Goal: Task Accomplishment & Management: Manage account settings

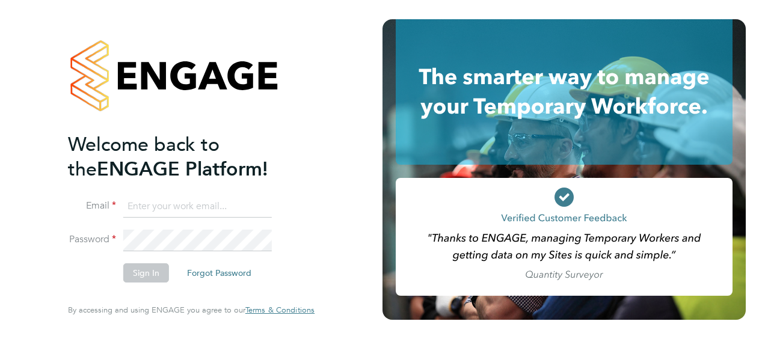
type input "callum.bradbury@vistry.co.uk"
click at [153, 280] on button "Sign In" at bounding box center [146, 273] width 46 height 19
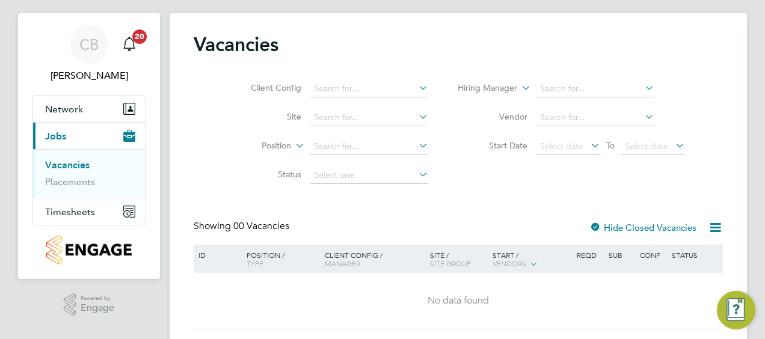
scroll to position [54, 0]
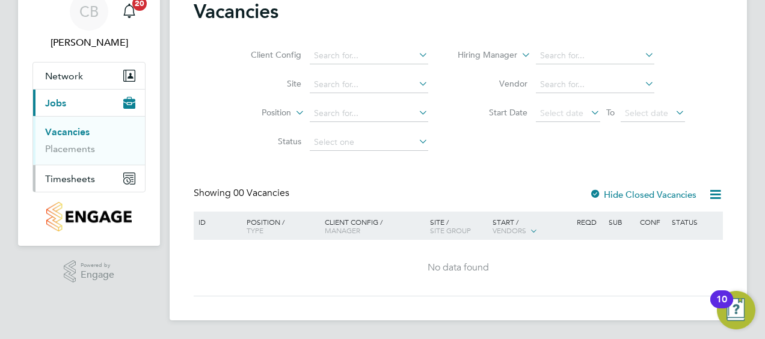
click at [72, 174] on span "Timesheets" at bounding box center [70, 178] width 50 height 11
click at [78, 176] on link "Expenses" at bounding box center [65, 175] width 41 height 11
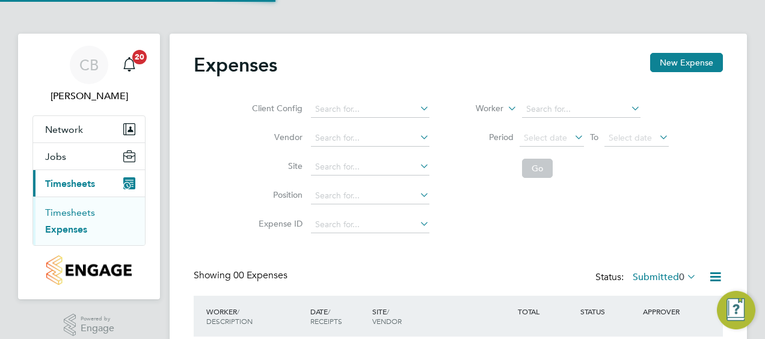
click at [79, 214] on link "Timesheets" at bounding box center [70, 212] width 50 height 11
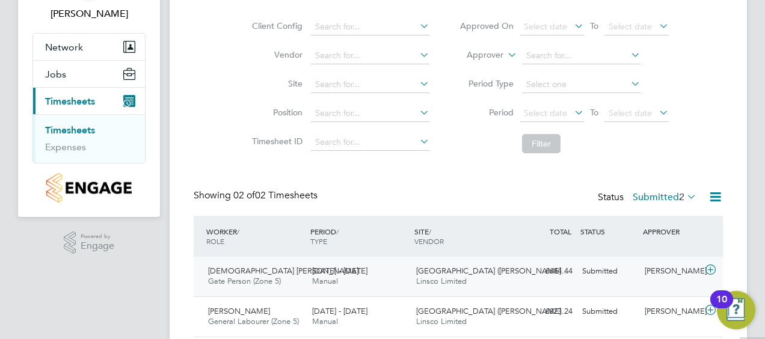
scroll to position [120, 0]
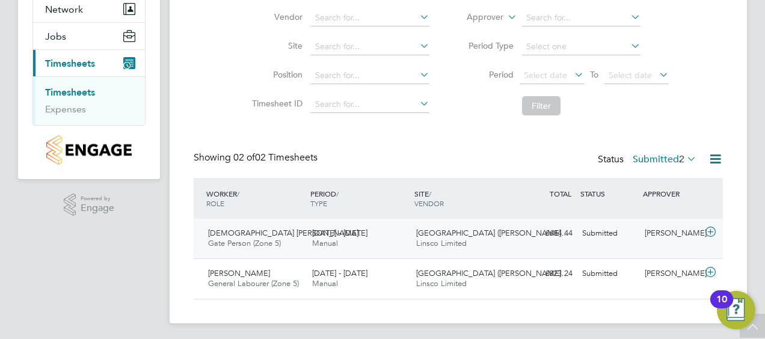
click at [711, 236] on icon at bounding box center [710, 232] width 15 height 10
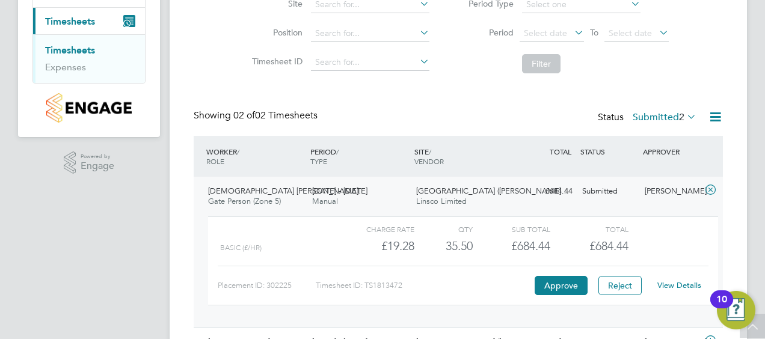
scroll to position [180, 0]
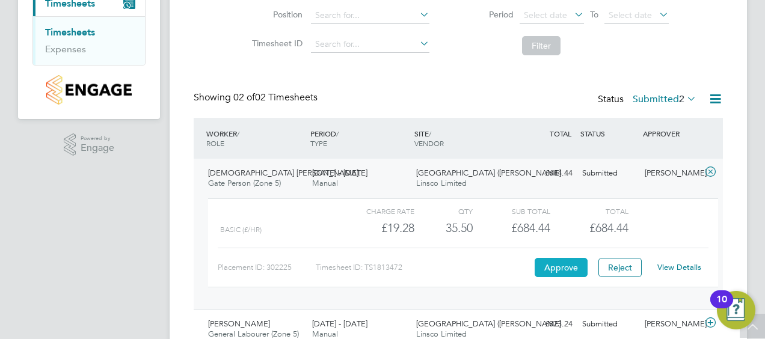
click at [558, 269] on button "Approve" at bounding box center [561, 267] width 53 height 19
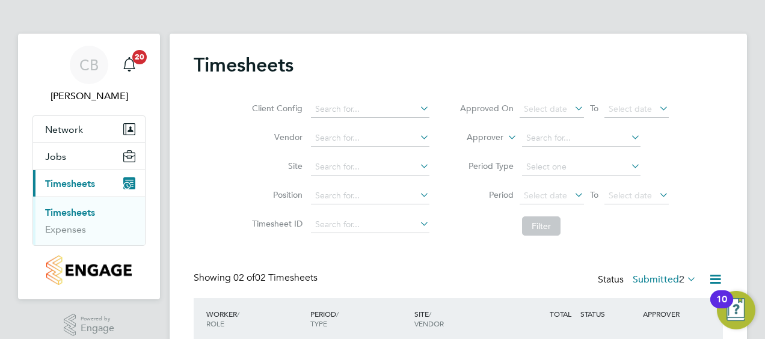
click at [224, 109] on div "Client Config Vendor Site Position Timesheet ID Approved On Select date To Sele…" at bounding box center [458, 165] width 529 height 153
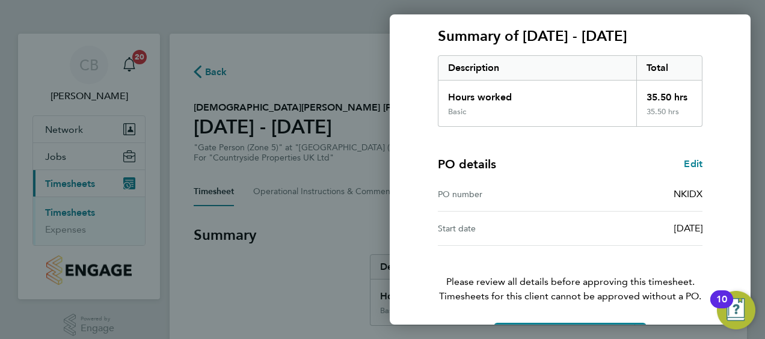
scroll to position [226, 0]
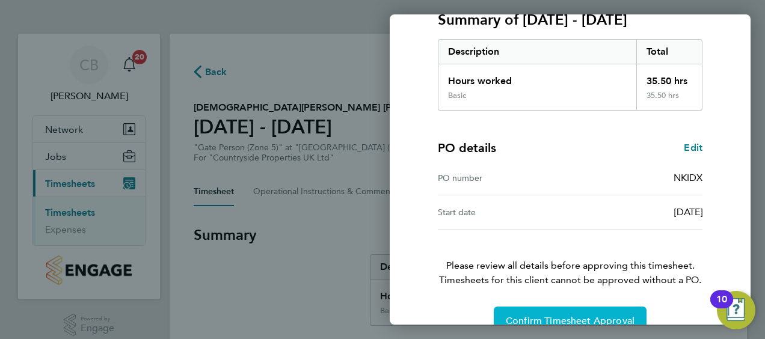
click at [579, 307] on button "Confirm Timesheet Approval" at bounding box center [570, 321] width 153 height 29
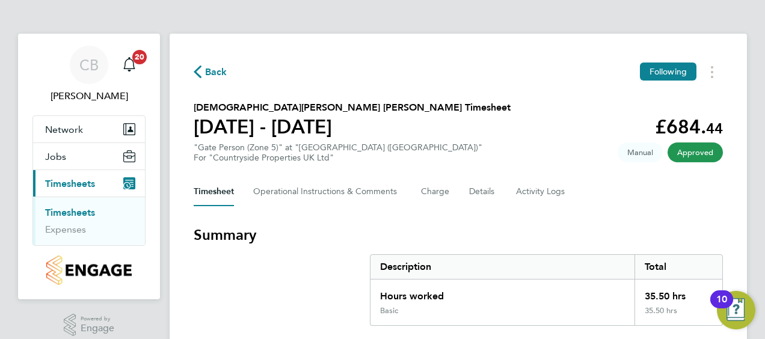
click at [81, 216] on link "Timesheets" at bounding box center [70, 212] width 50 height 11
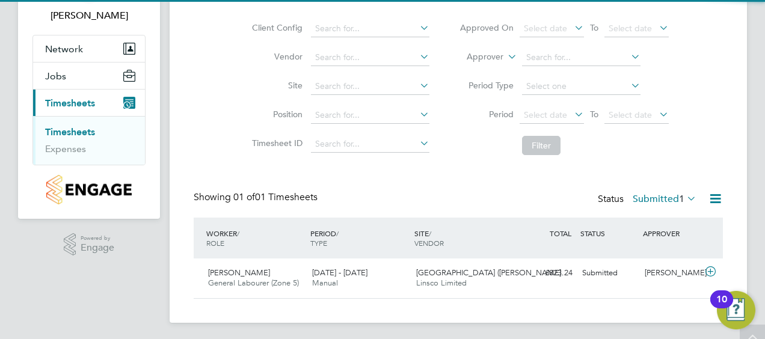
scroll to position [83, 0]
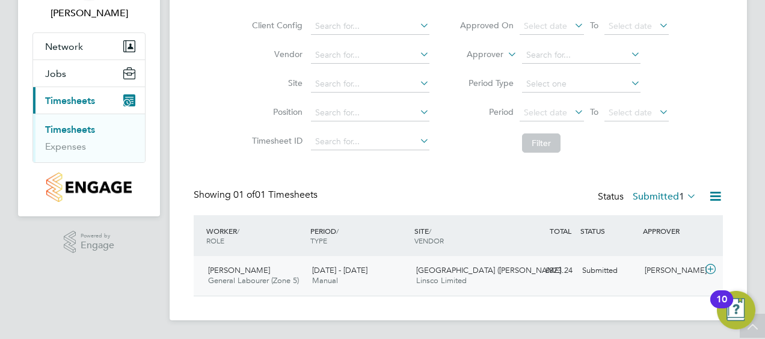
click at [710, 273] on icon at bounding box center [710, 270] width 15 height 10
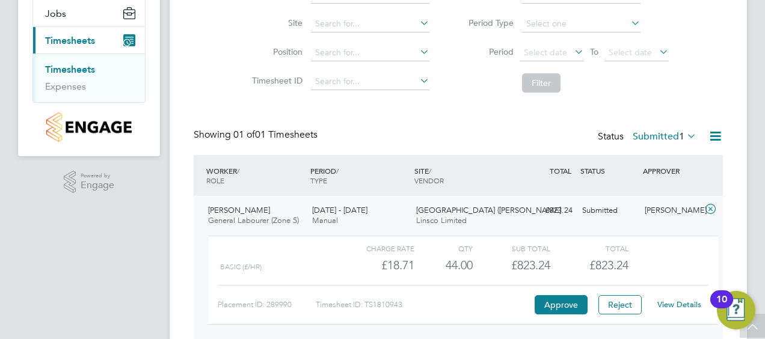
scroll to position [193, 0]
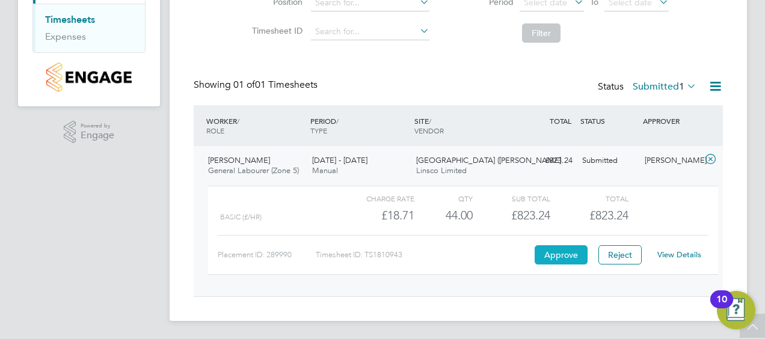
click at [548, 254] on button "Approve" at bounding box center [561, 254] width 53 height 19
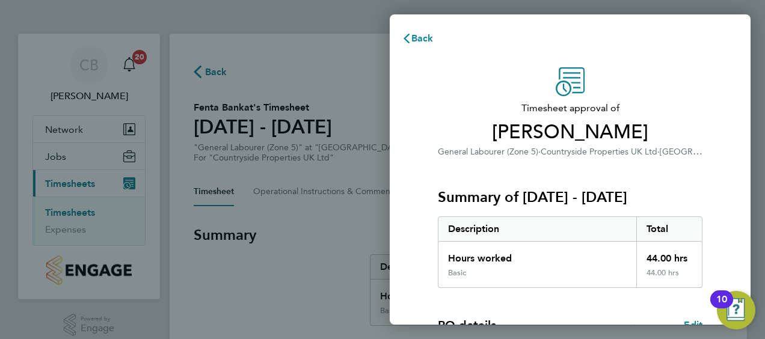
scroll to position [202, 0]
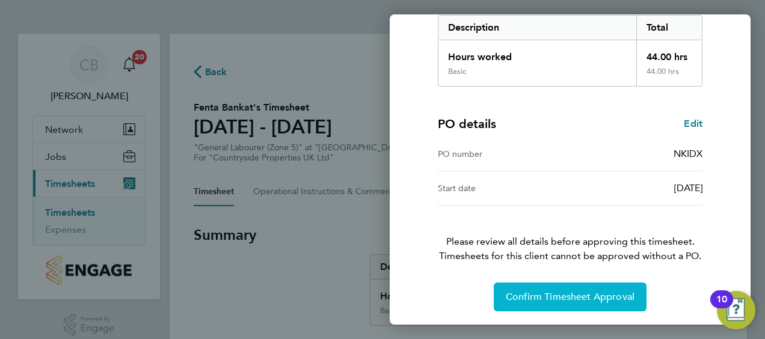
click at [564, 297] on span "Confirm Timesheet Approval" at bounding box center [570, 297] width 129 height 12
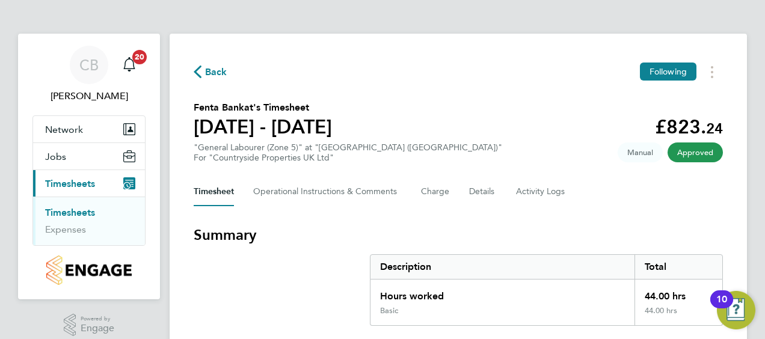
click at [85, 212] on link "Timesheets" at bounding box center [70, 212] width 50 height 11
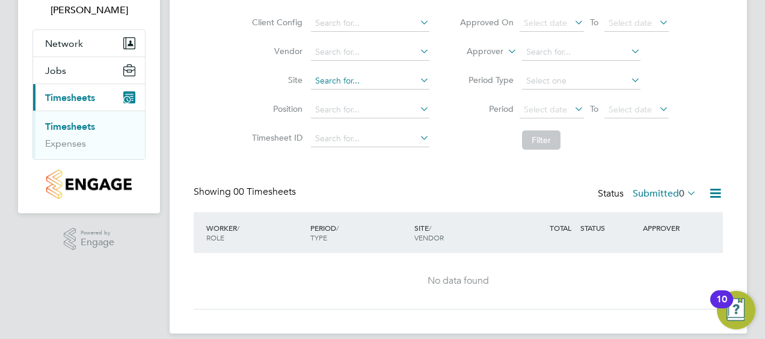
scroll to position [99, 0]
